Goal: Task Accomplishment & Management: Manage account settings

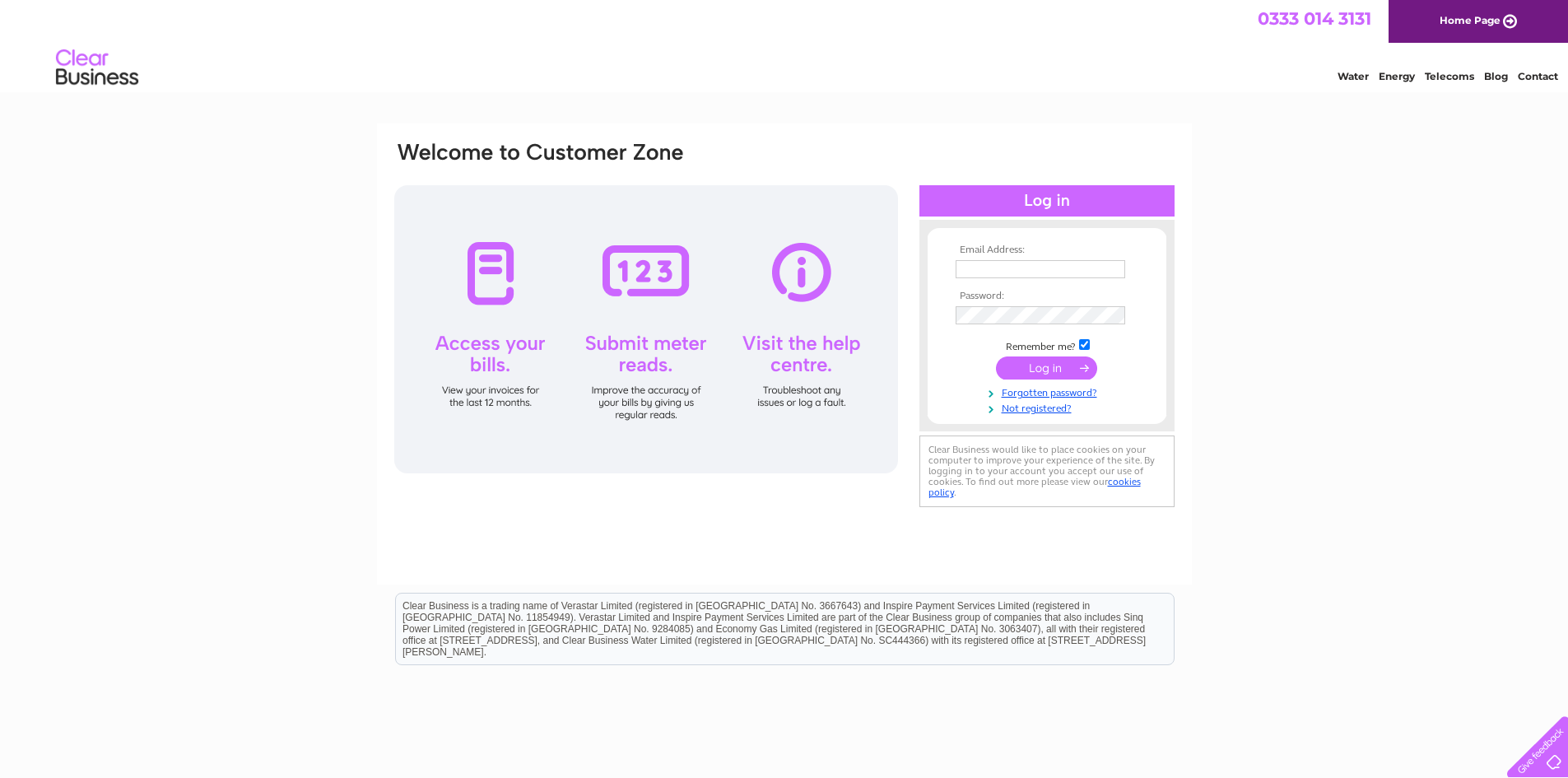
click at [989, 264] on input "text" at bounding box center [1040, 270] width 170 height 18
click at [989, 271] on input "[EMAIL_ADDRESS][DOMAIN_NAME]" at bounding box center [1041, 271] width 171 height 20
click at [1042, 270] on input "[DOMAIN_NAME]" at bounding box center [1041, 271] width 171 height 20
type input "[EMAIL_ADDRESS][DOMAIN_NAME]"
click at [1400, 620] on html "Clear Business is a trading name of Verastar Limited (registered in [GEOGRAPHIC…" at bounding box center [784, 637] width 1568 height 106
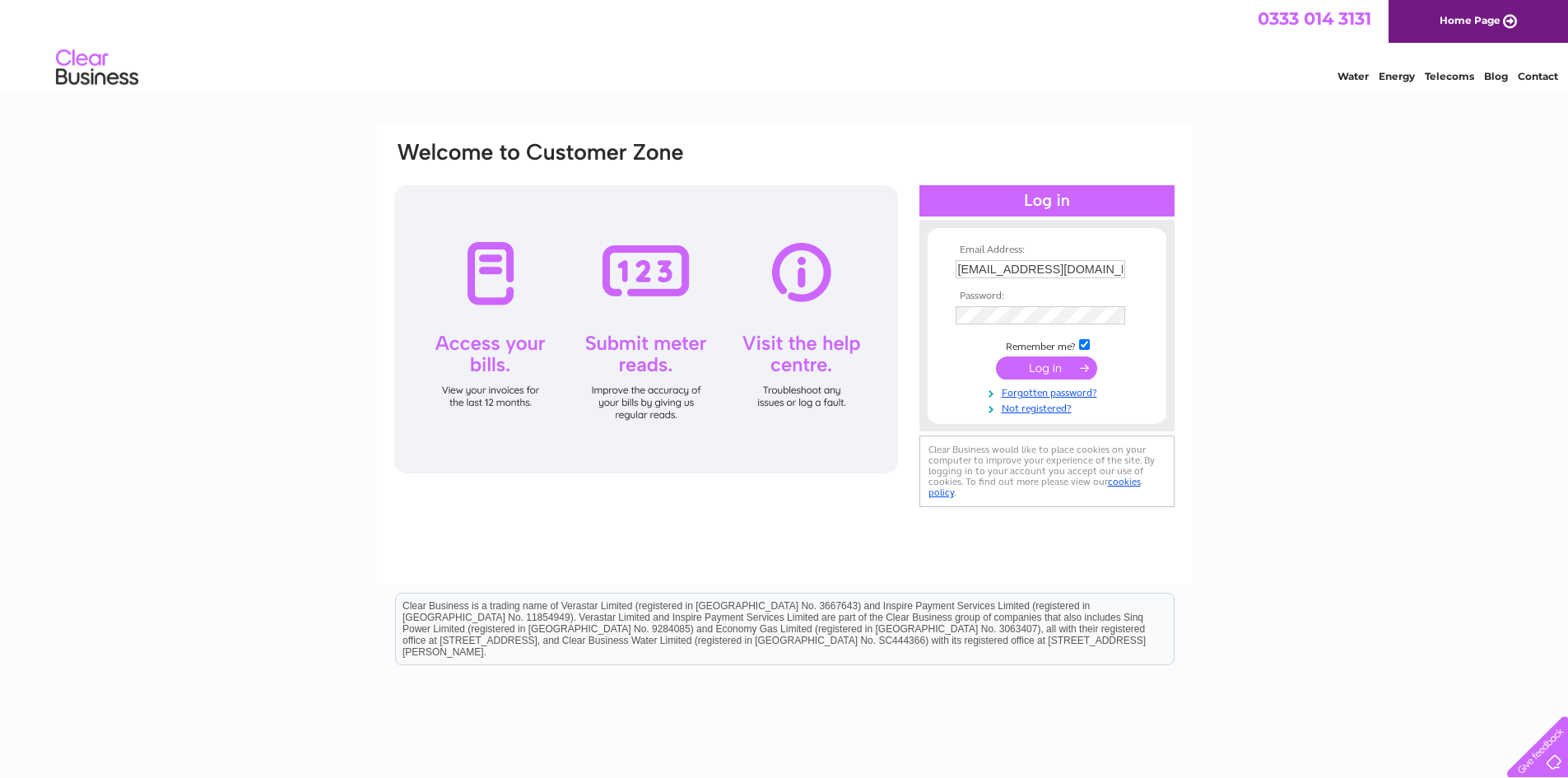
click at [1040, 368] on input "submit" at bounding box center [1046, 368] width 101 height 23
